Goal: Task Accomplishment & Management: Use online tool/utility

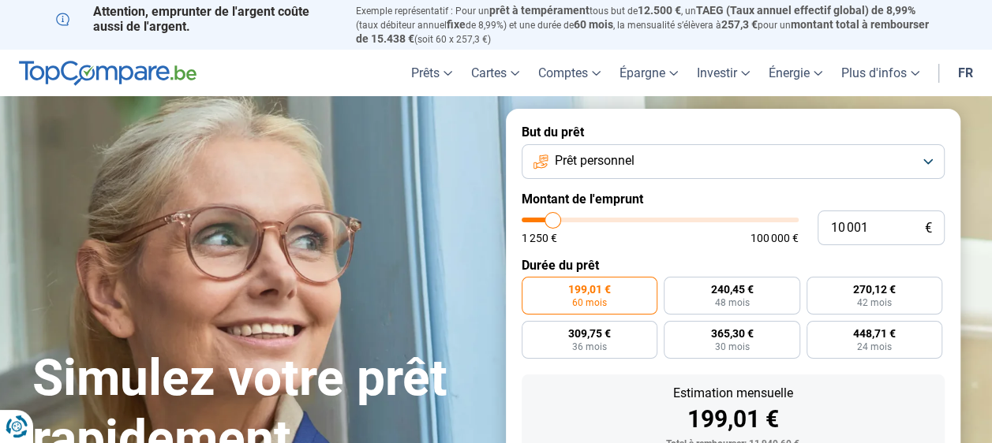
type input "17 250"
type input "17250"
type input "19 250"
type input "19250"
type input "19 500"
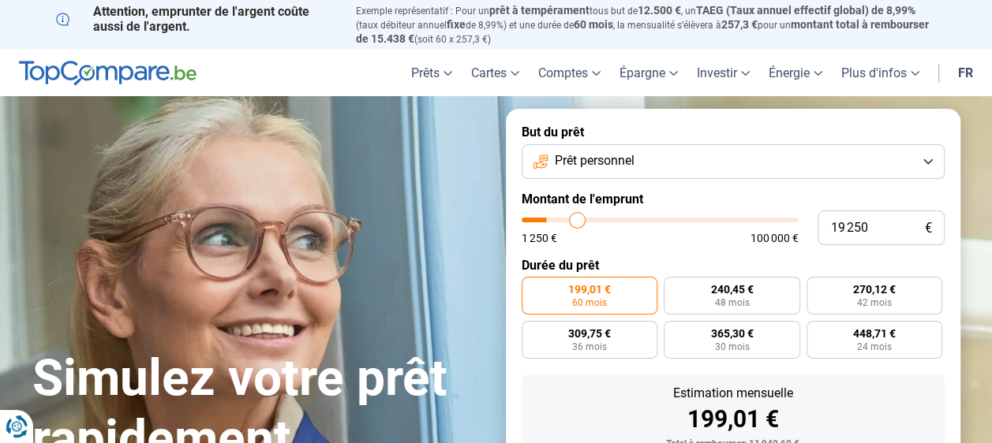
type input "19500"
type input "19 750"
type input "19750"
type input "21 000"
type input "21000"
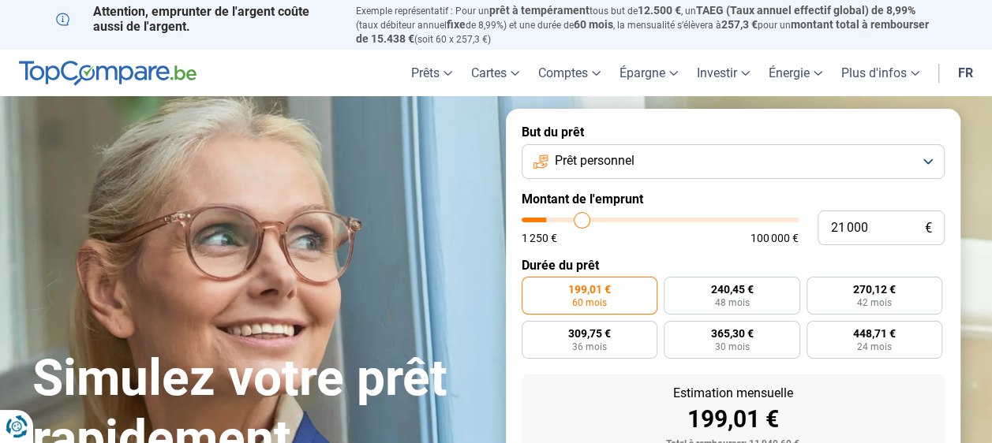
type input "21 750"
type input "21750"
type input "22 750"
type input "22750"
type input "25 250"
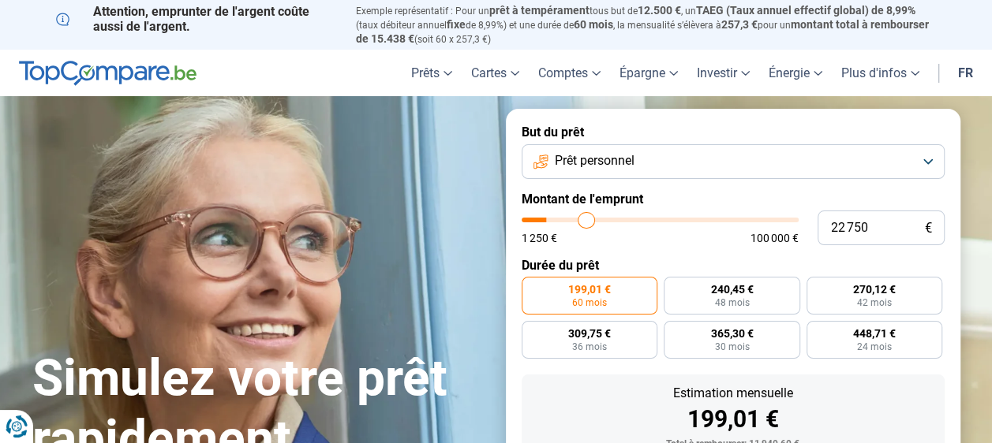
type input "25250"
type input "26 750"
type input "26750"
type input "27 750"
type input "27750"
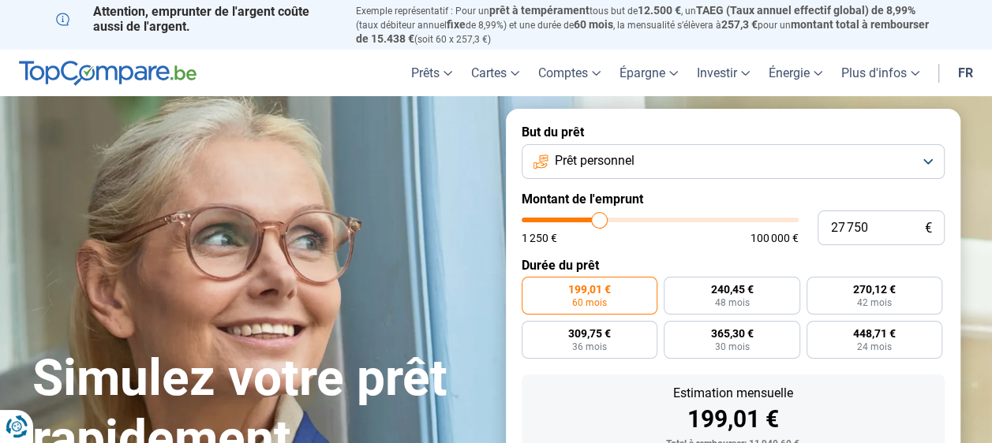
type input "28 500"
type input "28500"
type input "28 750"
type input "28750"
type input "29 250"
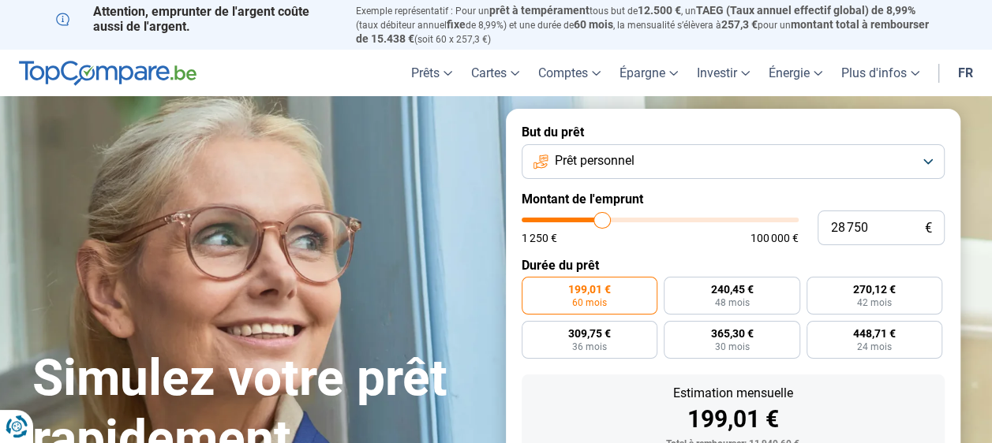
type input "29250"
type input "29 750"
type input "29750"
type input "30 250"
type input "30250"
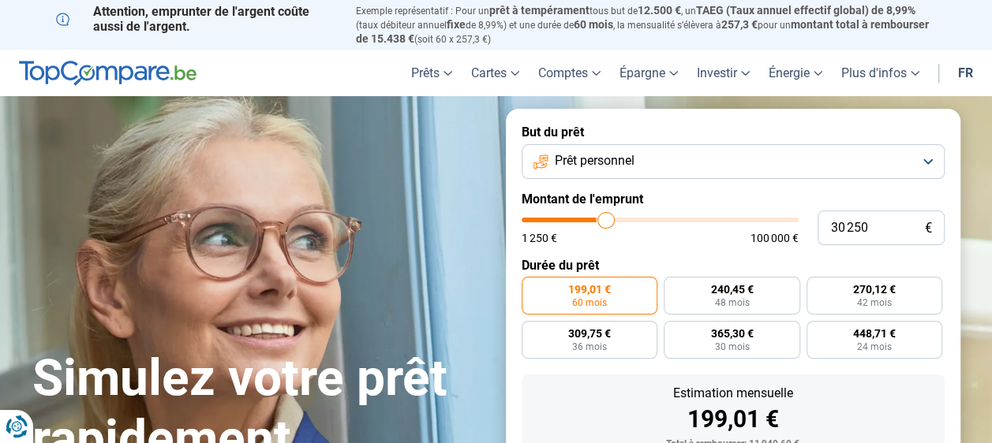
type input "30 500"
type input "30500"
type input "30 750"
type input "30750"
type input "31 000"
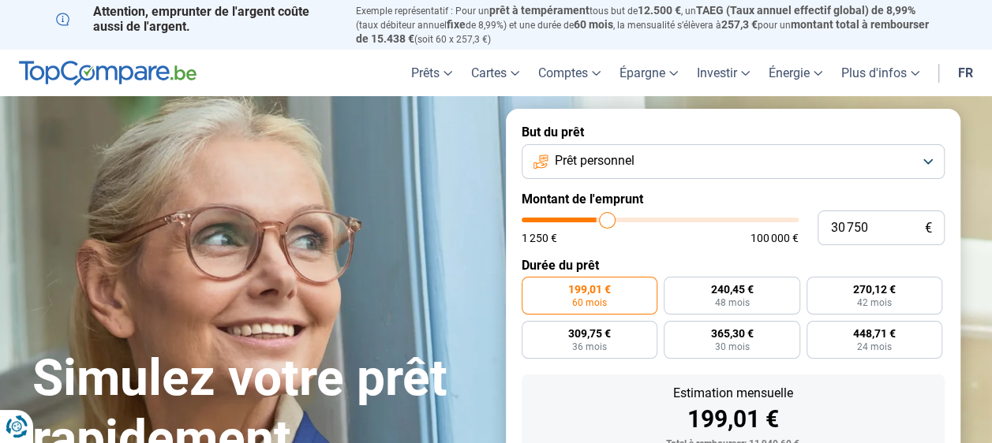
type input "31000"
type input "32 500"
type input "32500"
type input "36 750"
type input "36750"
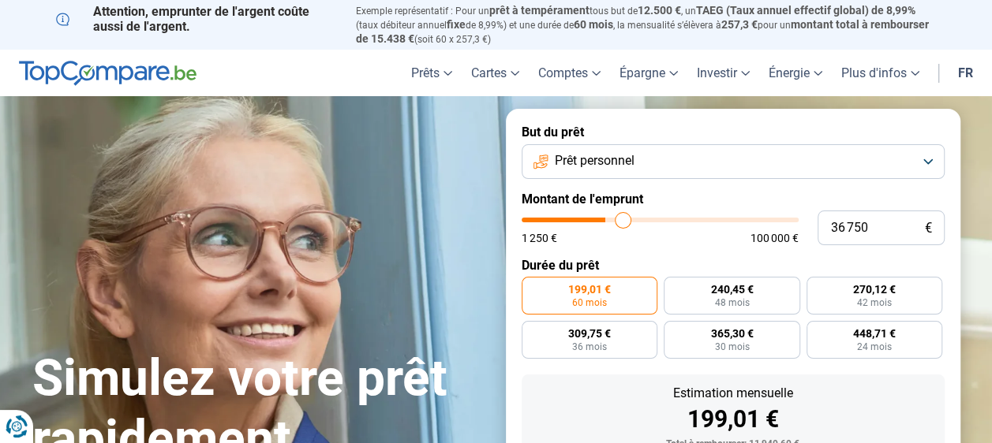
type input "37 000"
type input "37000"
type input "37 500"
type input "37500"
type input "37 750"
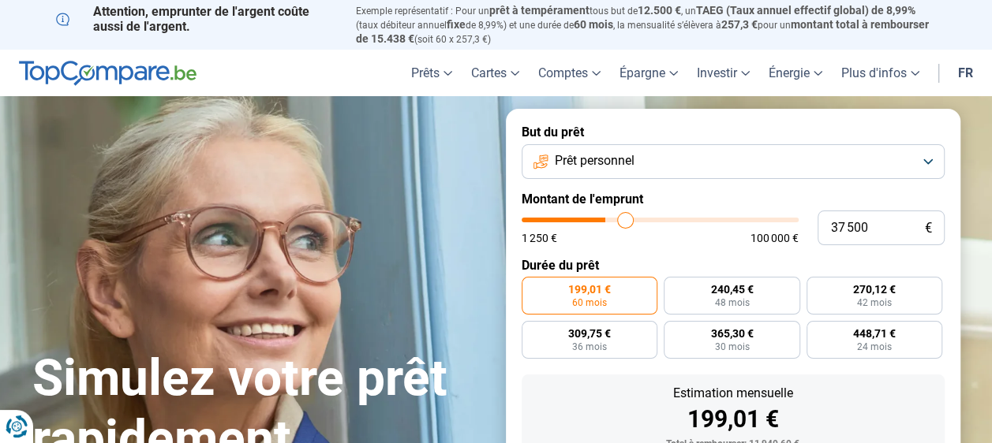
type input "37750"
type input "38 500"
type input "38500"
type input "39 250"
type input "39250"
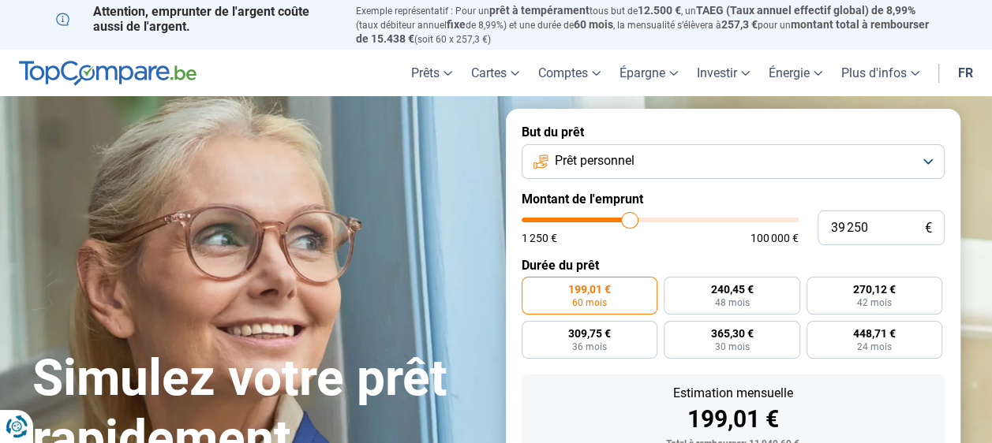
type input "40 250"
type input "40250"
type input "41 000"
type input "41000"
type input "41 750"
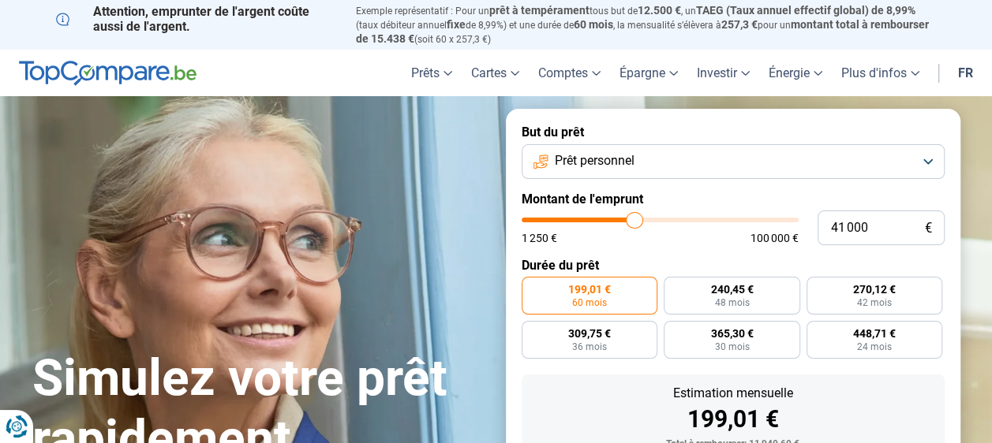
type input "41750"
type input "42 000"
type input "42000"
type input "42 250"
type input "42250"
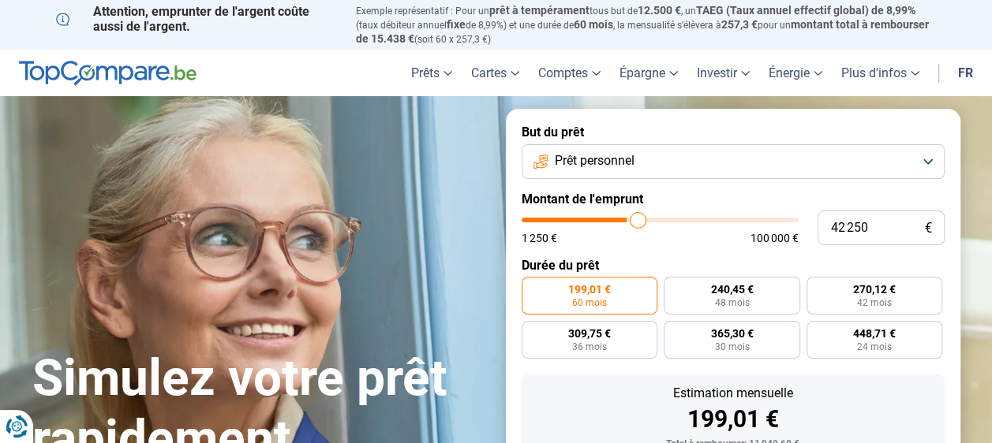
type input "42 500"
type input "42500"
type input "42 750"
type input "42750"
type input "43 000"
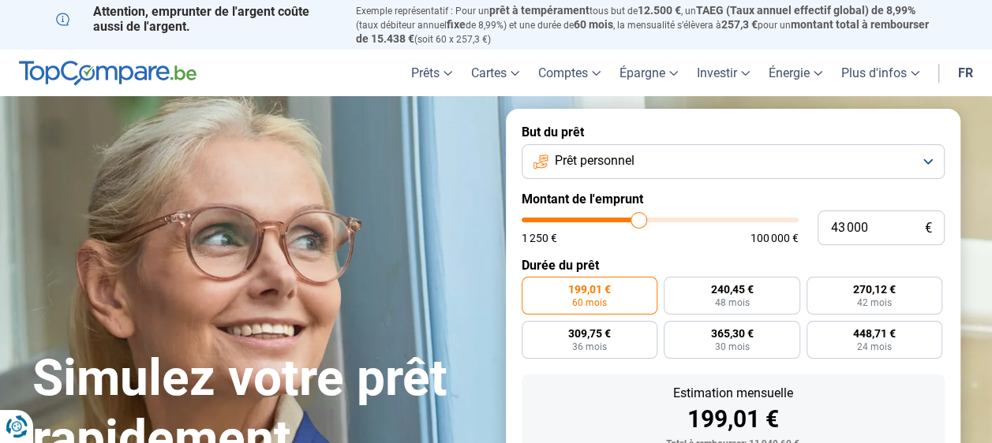
type input "43000"
type input "43 250"
type input "43250"
type input "43 500"
type input "43500"
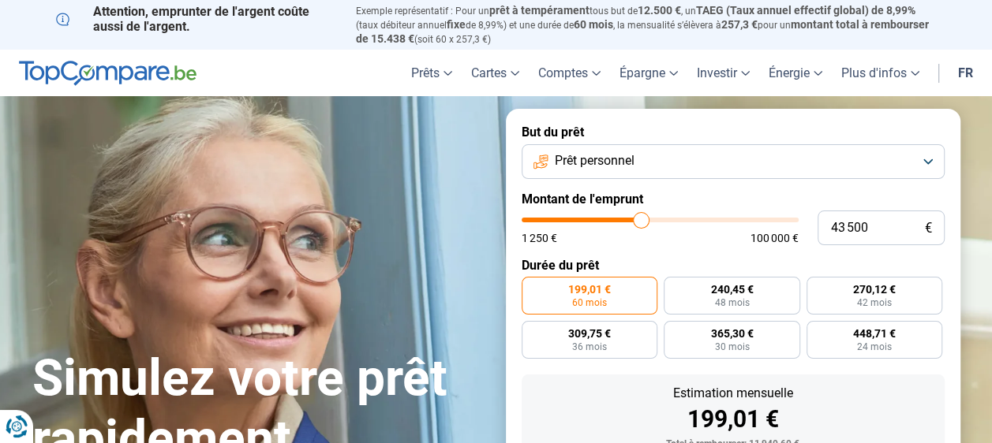
type input "44 000"
type input "44000"
type input "46 250"
type input "46250"
type input "46 750"
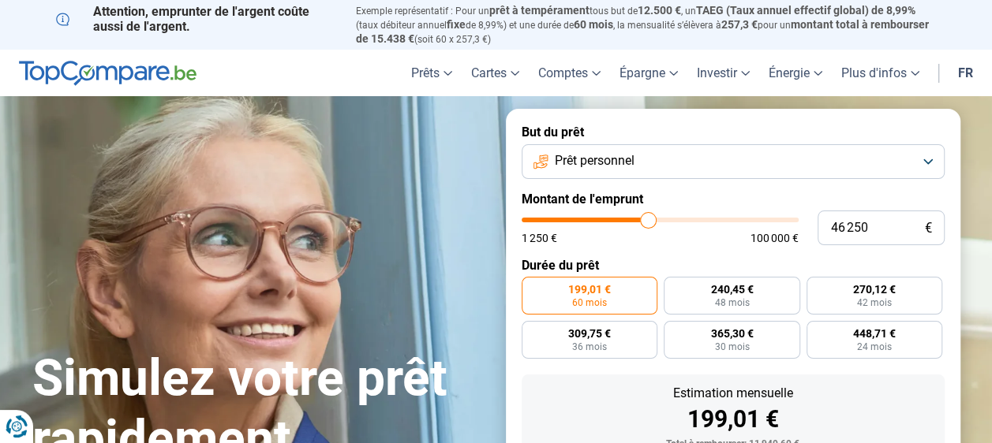
type input "46750"
type input "47 000"
type input "47000"
type input "47 250"
type input "47250"
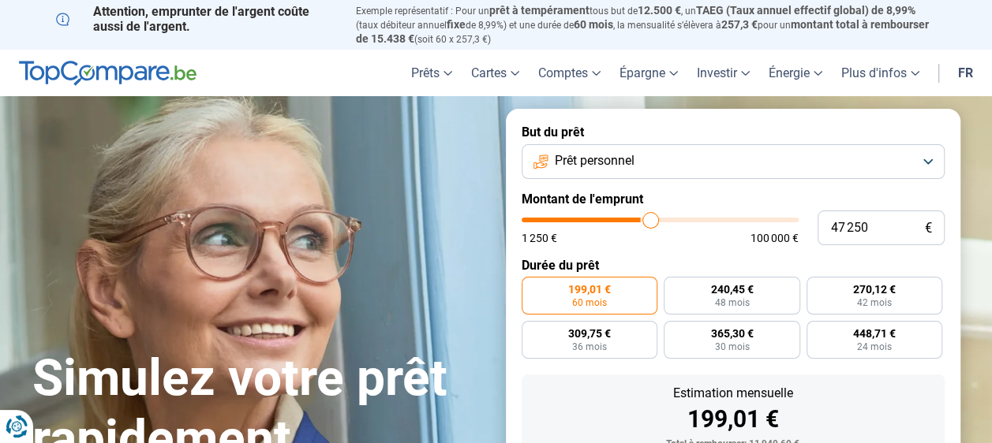
type input "47 500"
type input "47500"
type input "48 000"
type input "48000"
type input "48 500"
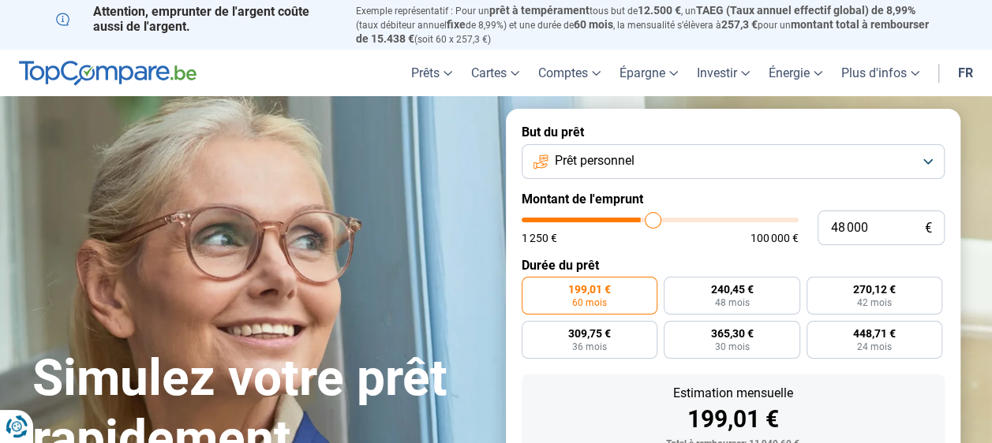
type input "48500"
type input "49 500"
type input "49500"
type input "49 750"
type input "49750"
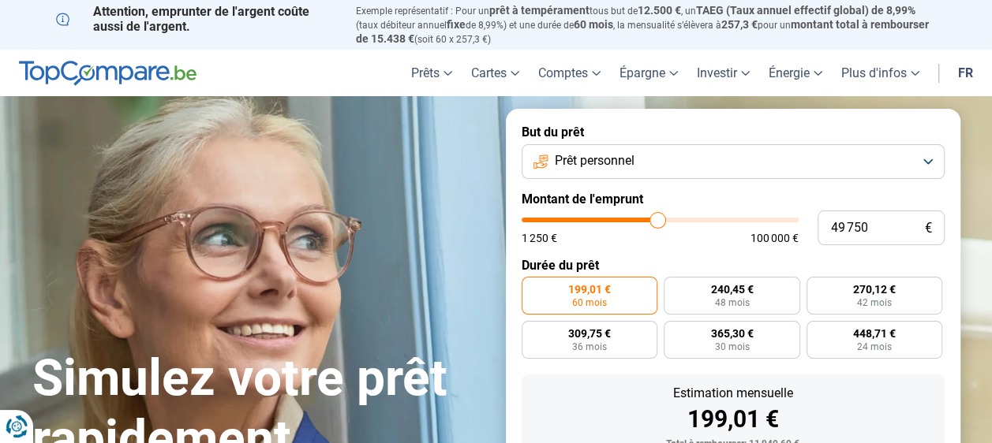
type input "50 000"
type input "50000"
type input "50 250"
type input "50250"
type input "50 500"
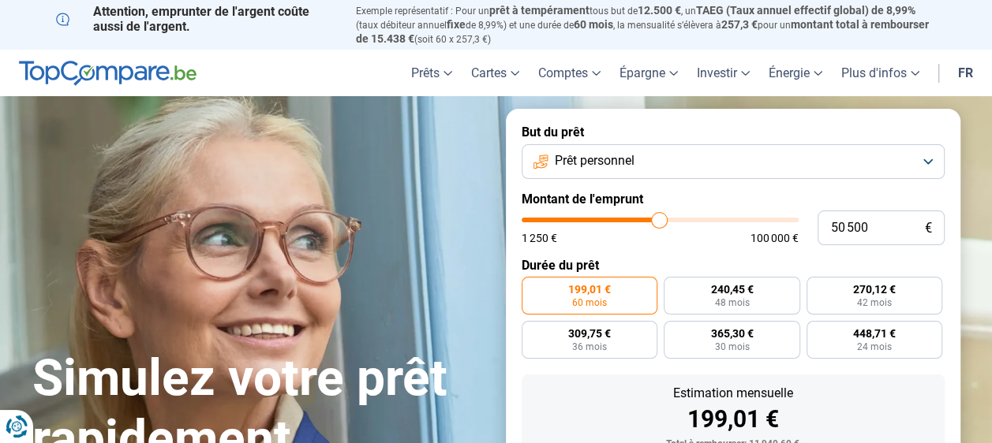
drag, startPoint x: 557, startPoint y: 217, endPoint x: 659, endPoint y: 219, distance: 101.8
type input "50500"
click at [659, 219] on input "range" at bounding box center [659, 220] width 277 height 5
radio input "false"
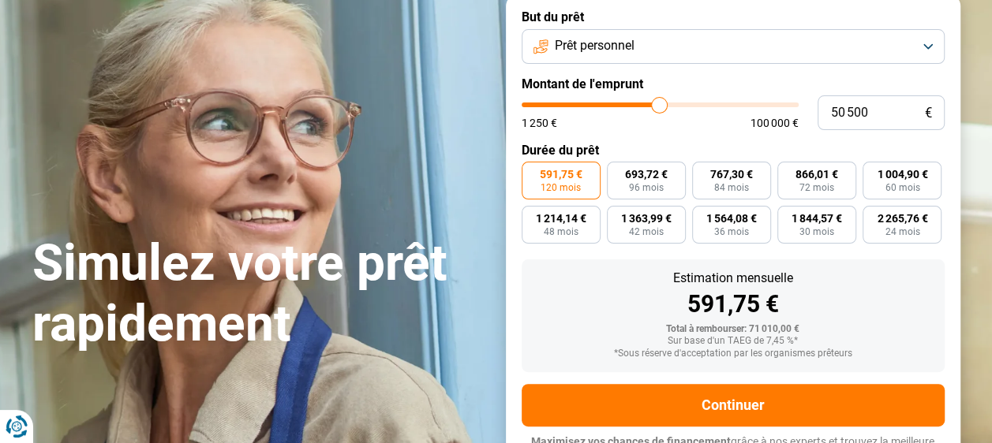
scroll to position [139, 0]
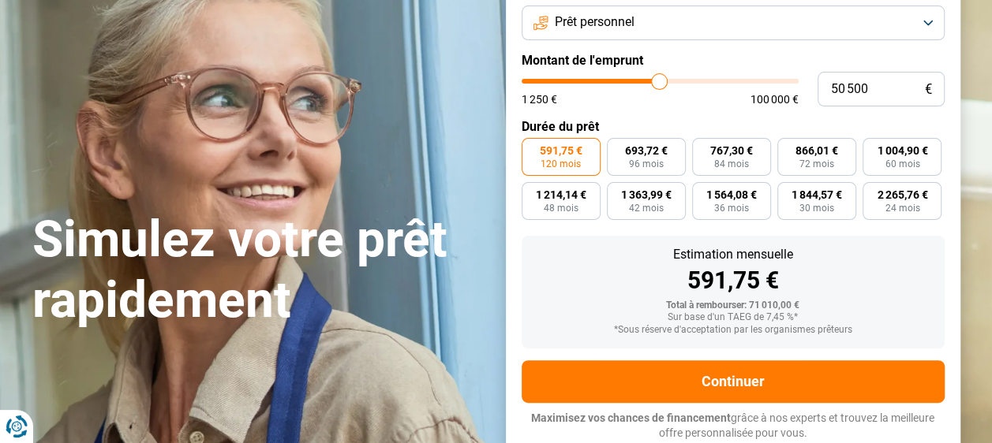
type input "55 250"
type input "55250"
click at [671, 81] on input "range" at bounding box center [659, 81] width 277 height 5
click at [822, 152] on span "947,46 €" at bounding box center [816, 150] width 43 height 11
click at [787, 148] on input "947,46 € 72 mois" at bounding box center [782, 143] width 10 height 10
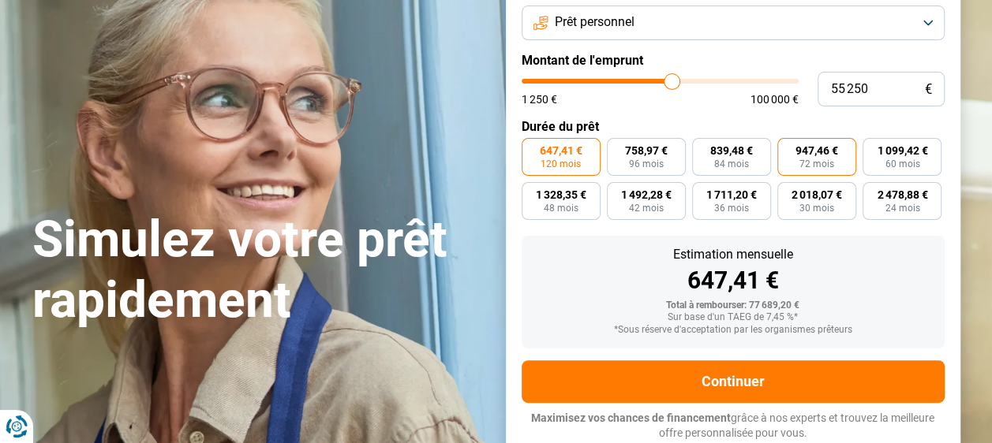
radio input "true"
